Goal: Task Accomplishment & Management: Use online tool/utility

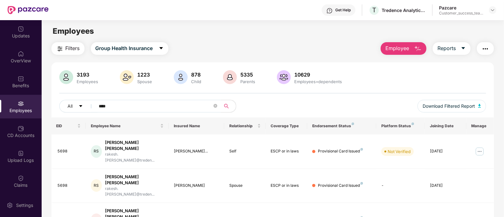
scroll to position [78, 0]
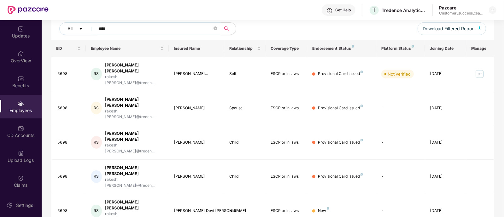
click at [140, 27] on input "****" at bounding box center [155, 28] width 113 height 9
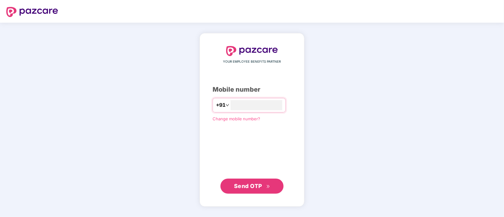
type input "**********"
click at [240, 188] on span "Send OTP" at bounding box center [248, 186] width 28 height 7
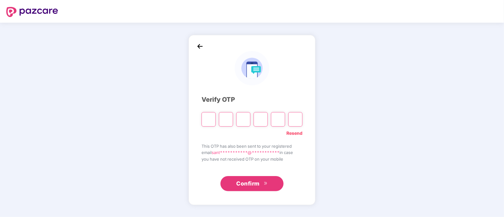
type input "*"
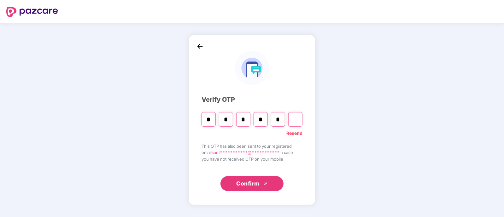
type input "*"
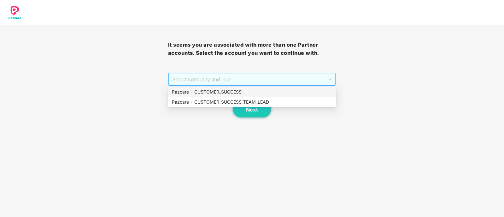
click at [224, 82] on span "Select company and role" at bounding box center [252, 80] width 160 height 12
click at [214, 104] on div "Pazcare - CUSTOMER_SUCCESS_TEAM_LEAD" at bounding box center [252, 102] width 161 height 7
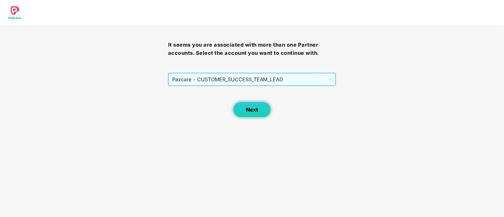
click at [260, 112] on button "Next" at bounding box center [252, 110] width 38 height 16
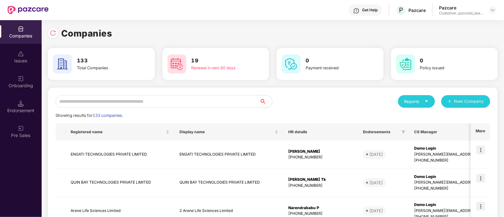
click at [222, 98] on input "text" at bounding box center [158, 101] width 204 height 13
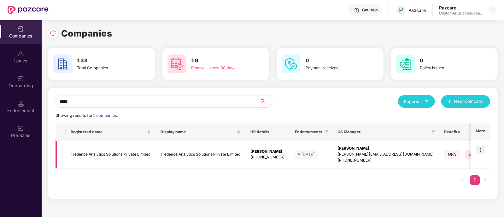
type input "*****"
click at [484, 148] on img at bounding box center [481, 150] width 9 height 9
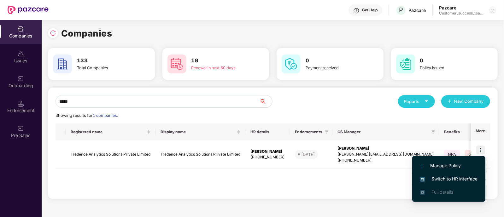
click at [459, 179] on span "Switch to HR interface" at bounding box center [448, 179] width 57 height 7
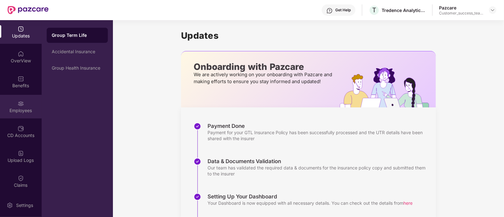
click at [16, 104] on div "Employees" at bounding box center [21, 107] width 42 height 24
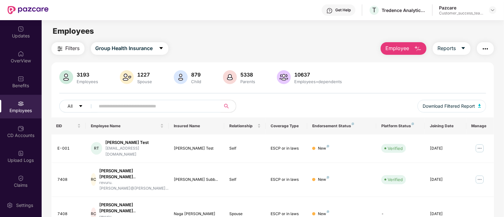
click at [245, 36] on div "Employees" at bounding box center [273, 31] width 462 height 12
click at [162, 103] on input "text" at bounding box center [155, 106] width 113 height 9
click at [228, 38] on main "Employees Filters Group Health Insurance Employee Reports 3193 Employees 1227 S…" at bounding box center [273, 128] width 462 height 217
click at [196, 106] on input "text" at bounding box center [155, 106] width 113 height 9
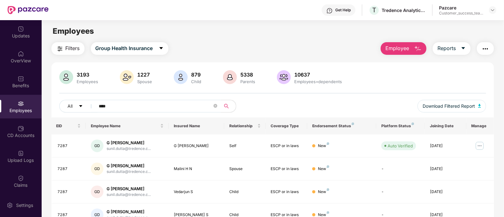
scroll to position [32, 0]
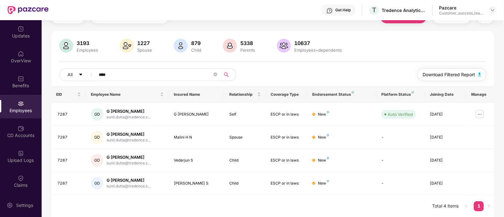
type input "****"
click at [437, 73] on span "Download Filtered Report" at bounding box center [449, 74] width 52 height 7
click at [278, 26] on div "Filters Group Health Insurance Employee Reports 3193 Employees 1227 Spouse 879 …" at bounding box center [272, 114] width 443 height 207
